Goal: Task Accomplishment & Management: Manage account settings

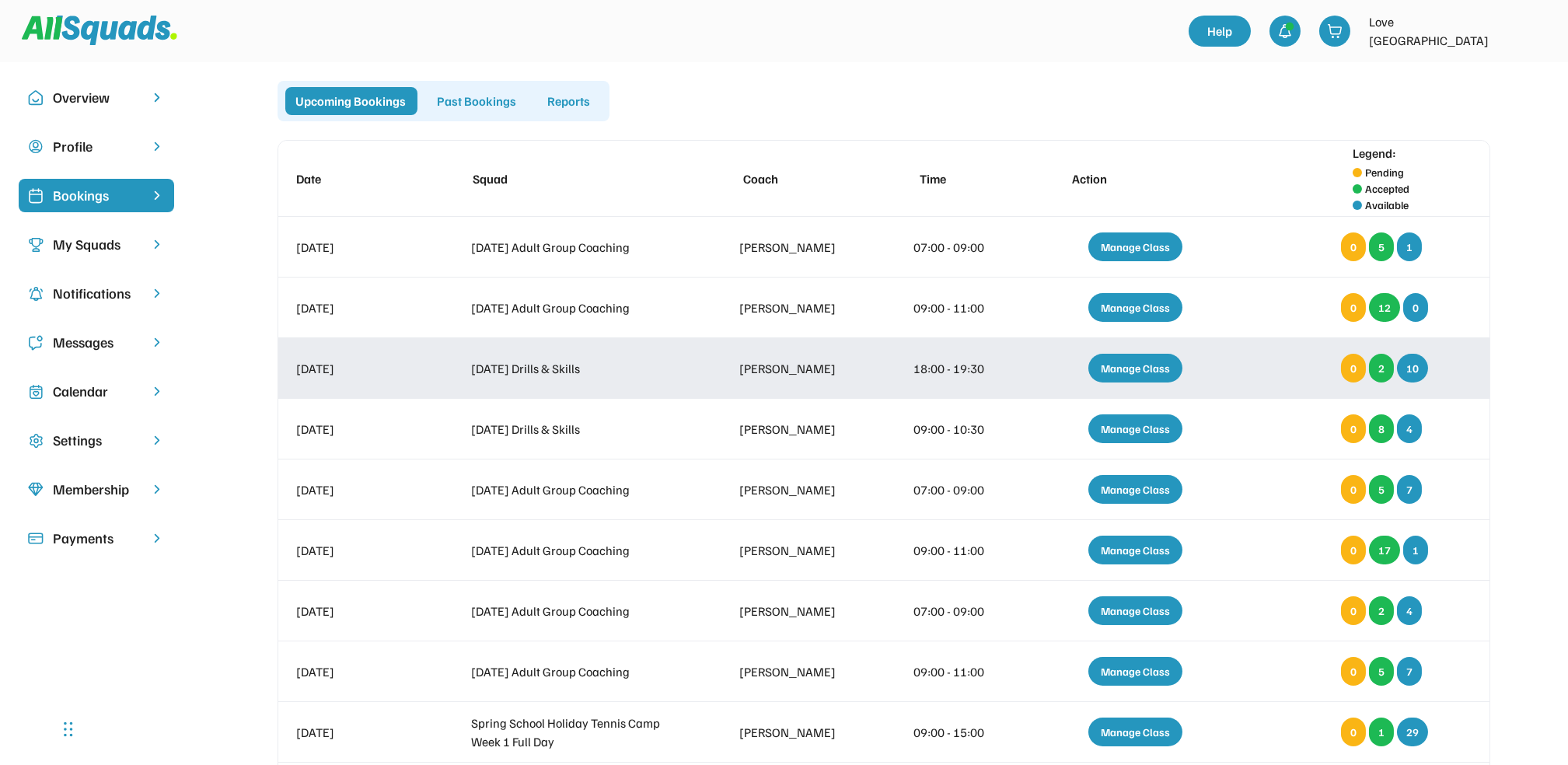
click at [1146, 370] on div "Manage Class" at bounding box center [1135, 368] width 94 height 29
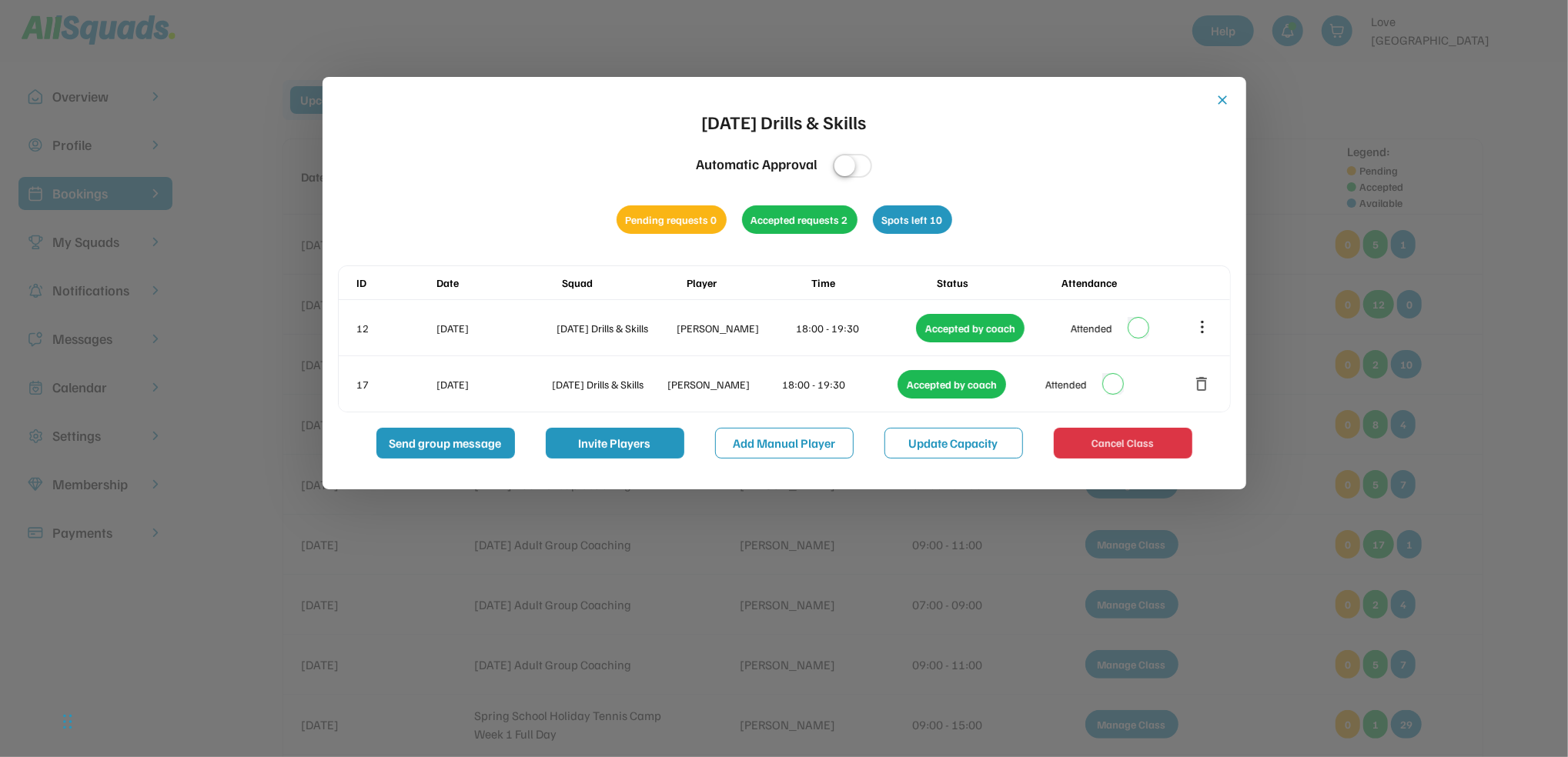
click at [1219, 105] on button "close" at bounding box center [1223, 99] width 15 height 15
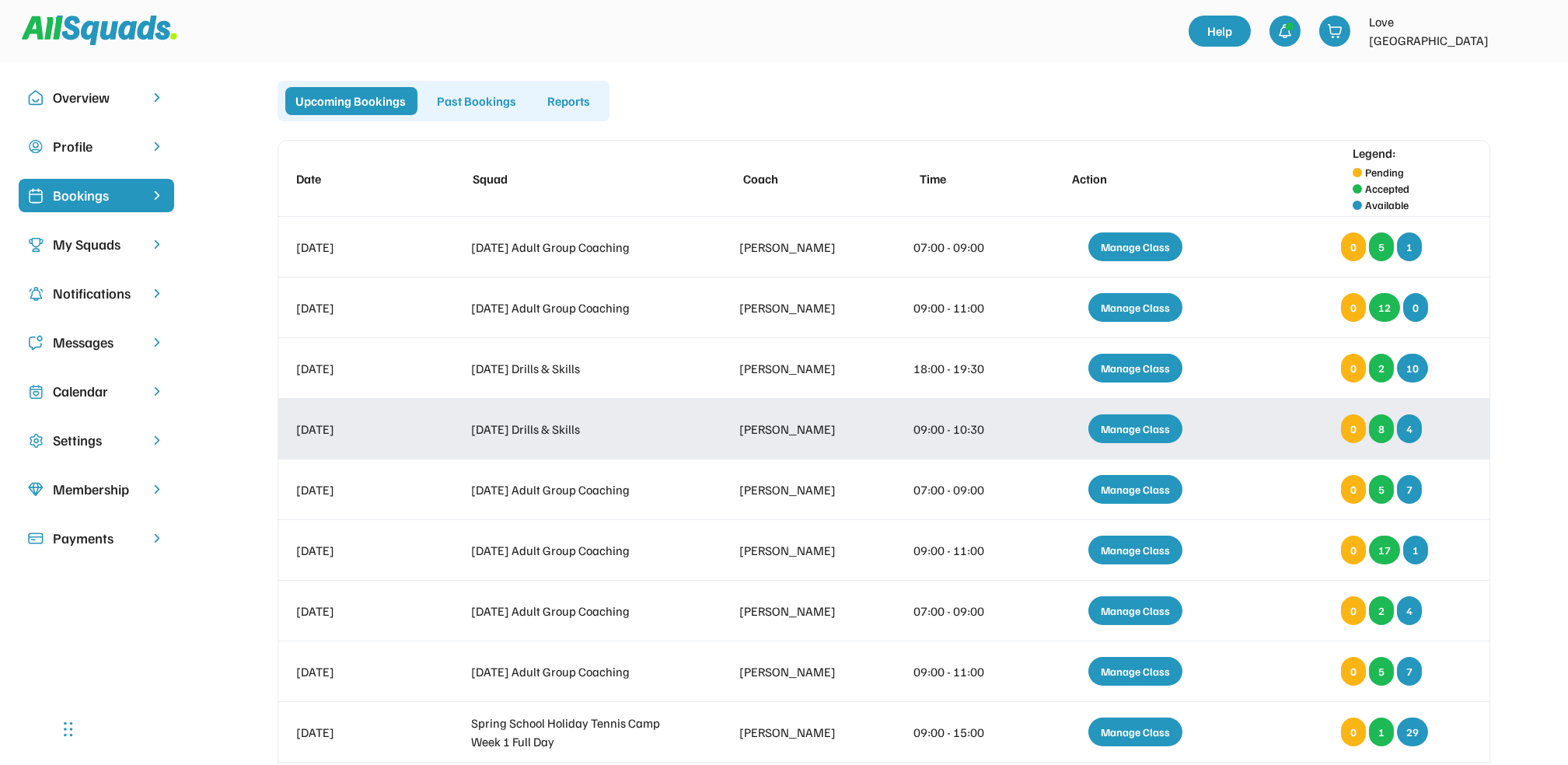
click at [1142, 432] on div "Manage Class" at bounding box center [1135, 429] width 94 height 29
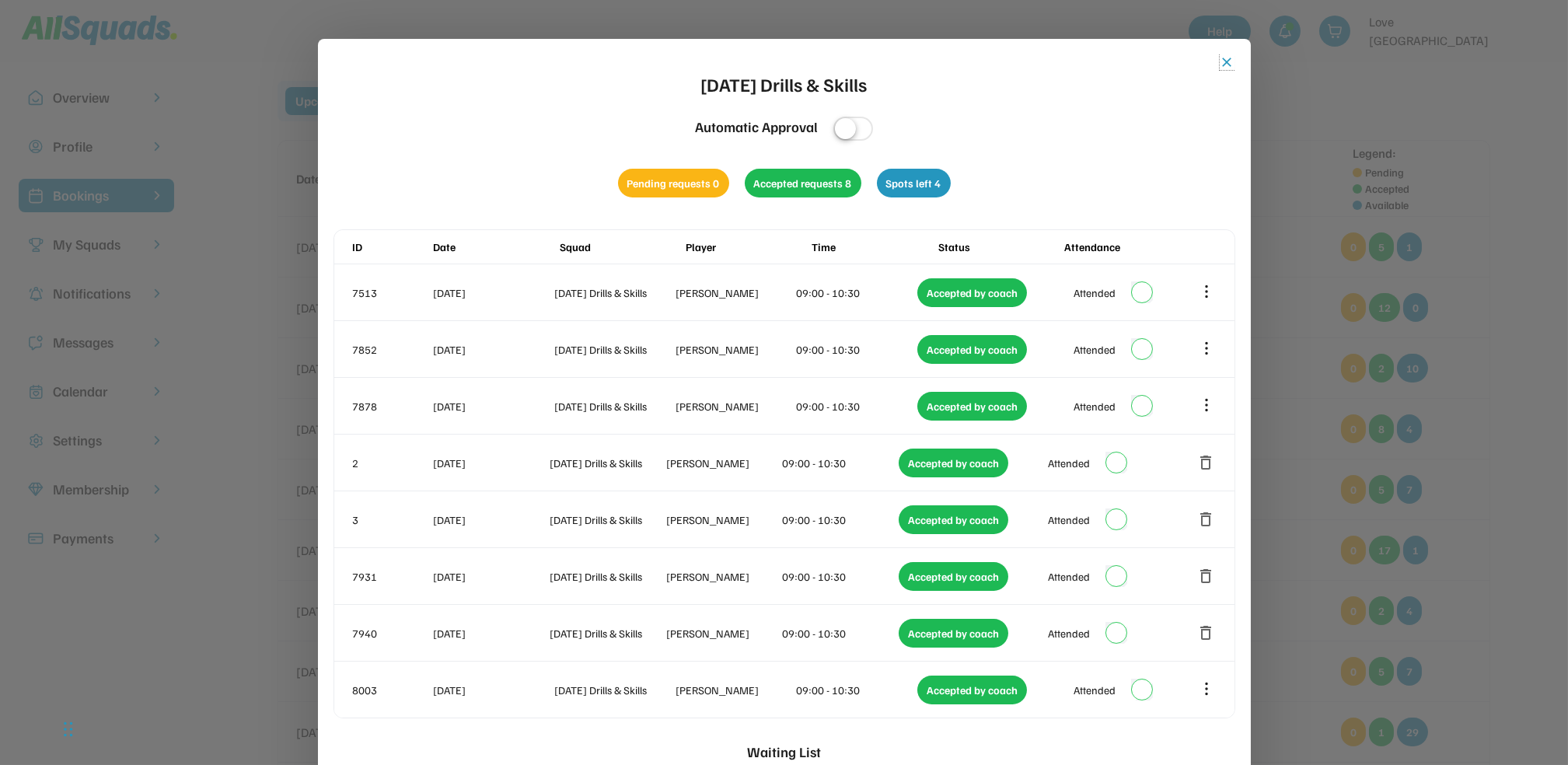
click at [1223, 65] on button "close" at bounding box center [1227, 62] width 15 height 15
